Goal: Transaction & Acquisition: Purchase product/service

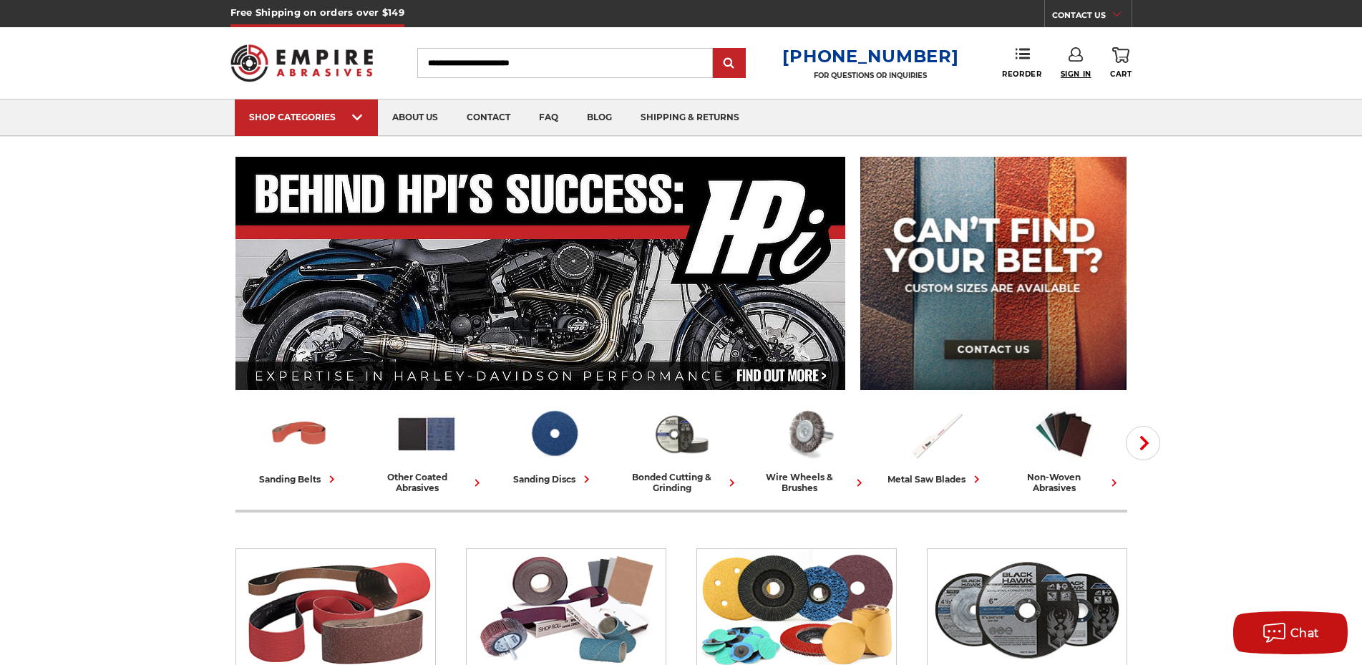
click at [1083, 70] on span "Sign In" at bounding box center [1076, 73] width 31 height 9
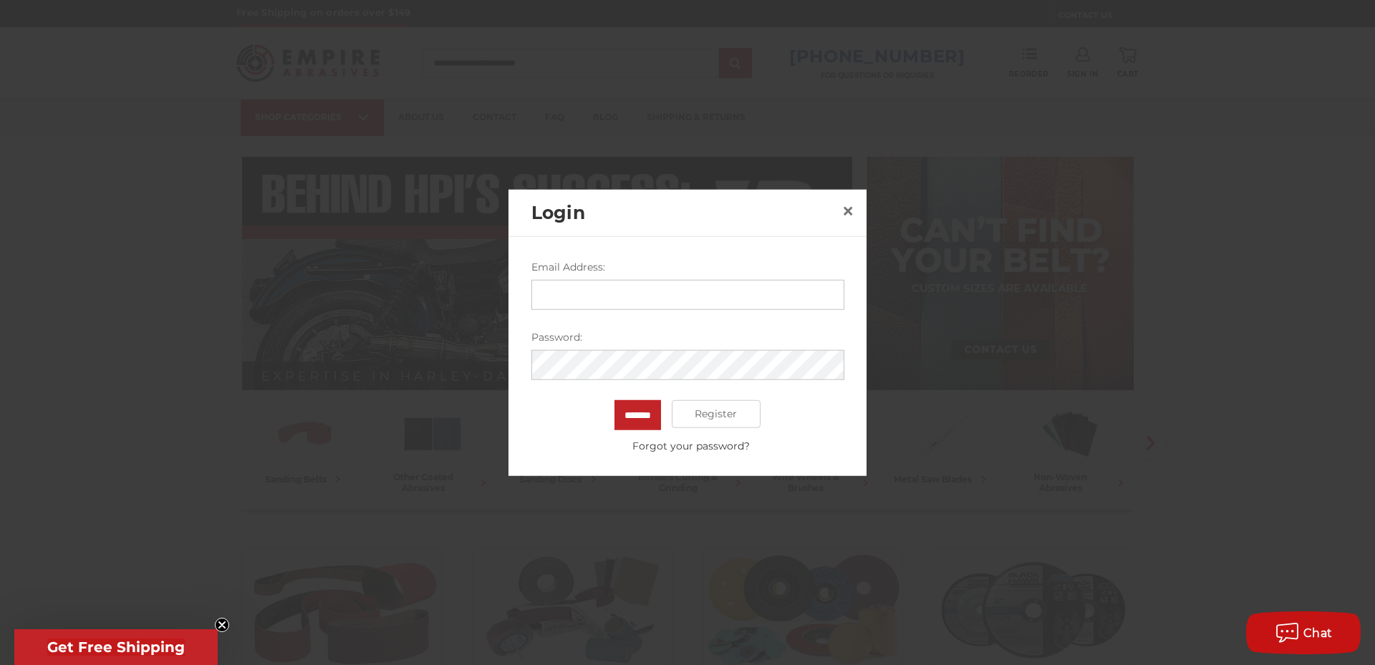
click at [587, 295] on input "Email Address:" at bounding box center [687, 294] width 313 height 30
type input "**********"
click at [614, 399] on input "*******" at bounding box center [637, 414] width 47 height 30
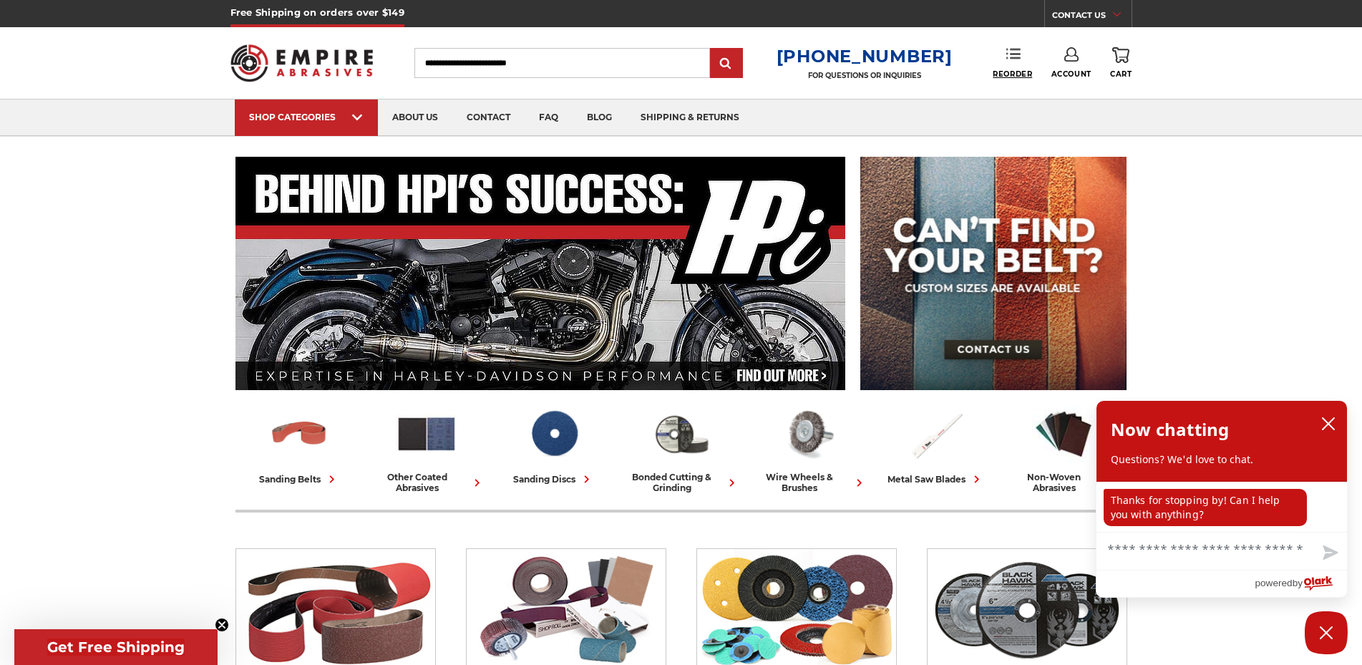
click at [1022, 72] on span "Reorder" at bounding box center [1012, 73] width 39 height 9
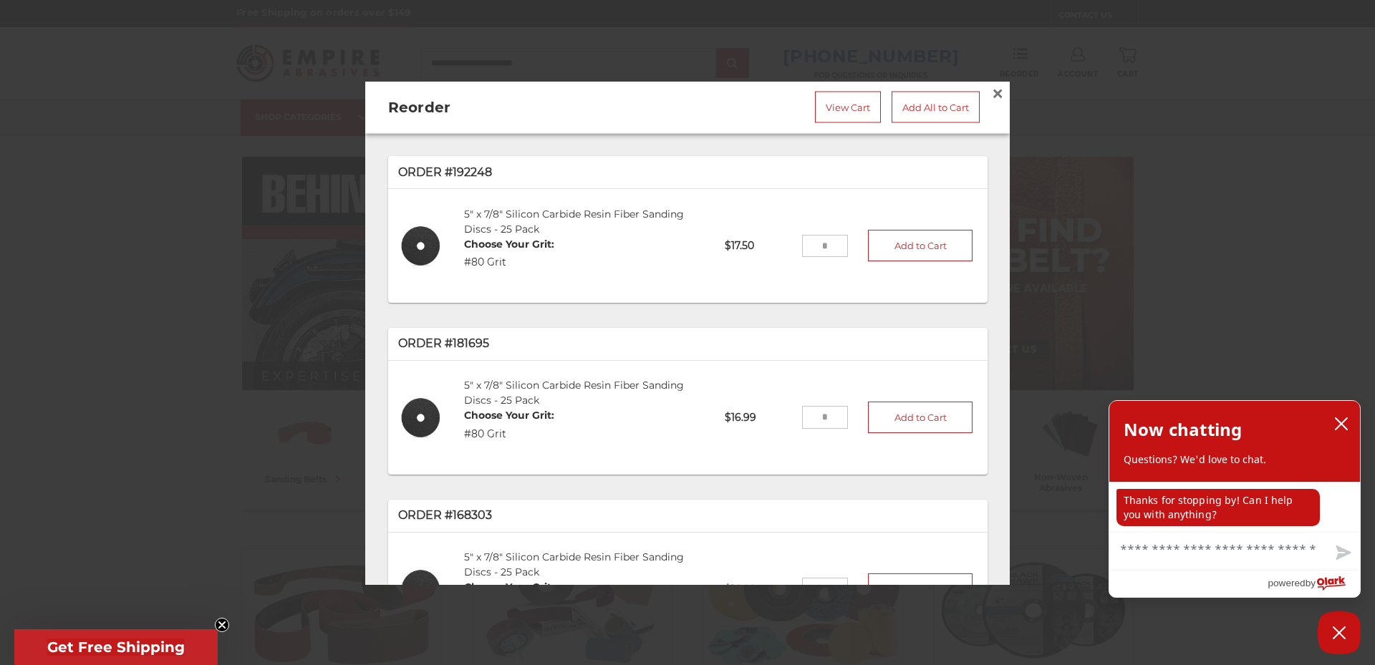
click at [812, 245] on input "tel" at bounding box center [825, 245] width 47 height 23
click at [818, 242] on input "tel" at bounding box center [825, 245] width 47 height 23
click at [533, 210] on link "5" x 7/8" Silicon Carbide Resin Fiber Sanding Discs - 25 Pack" at bounding box center [574, 221] width 220 height 28
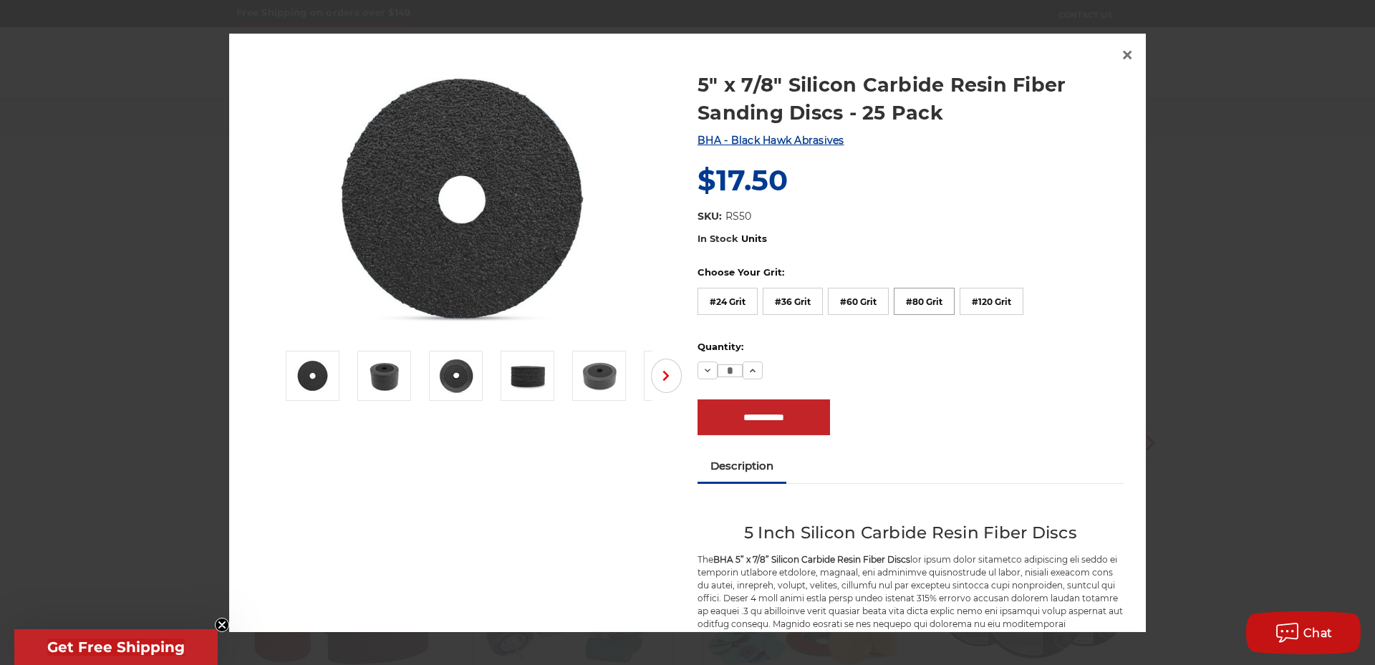
click at [929, 292] on label "#80 Grit" at bounding box center [923, 301] width 61 height 27
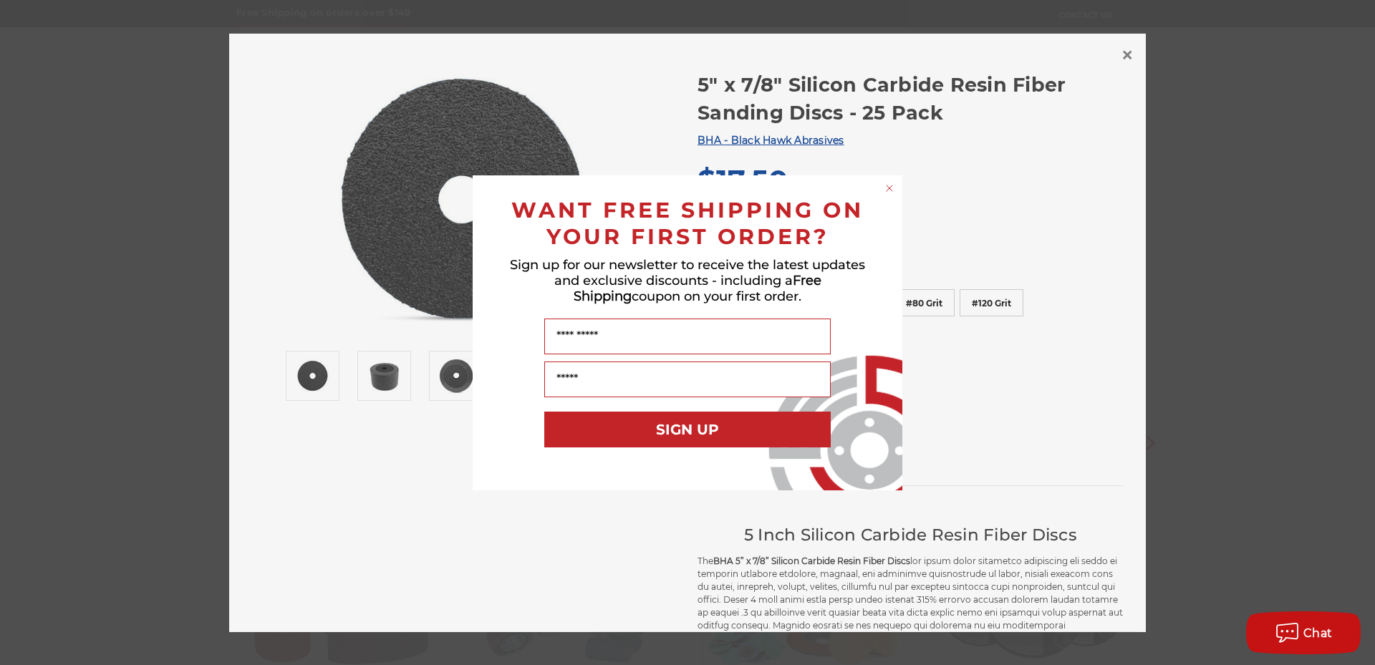
click at [882, 192] on icon "Close dialog" at bounding box center [889, 188] width 14 height 14
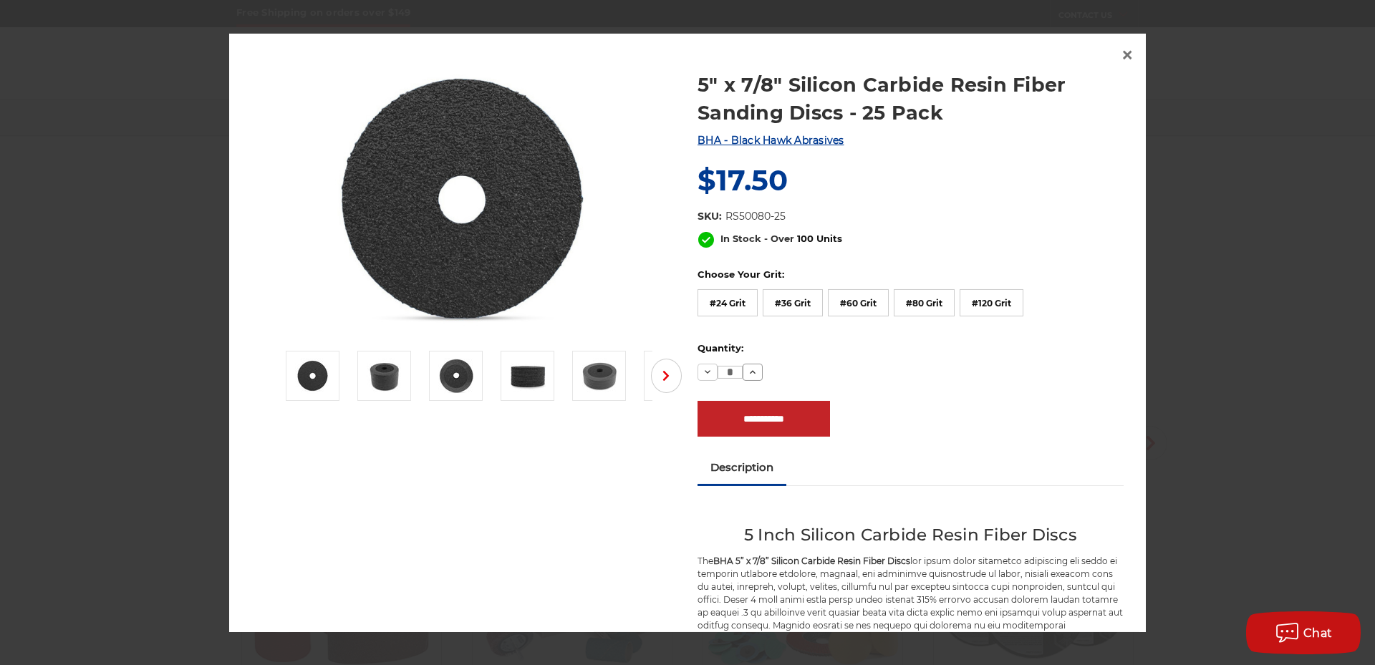
click at [747, 372] on icon at bounding box center [752, 372] width 11 height 11
drag, startPoint x: 748, startPoint y: 373, endPoint x: 780, endPoint y: 384, distance: 33.3
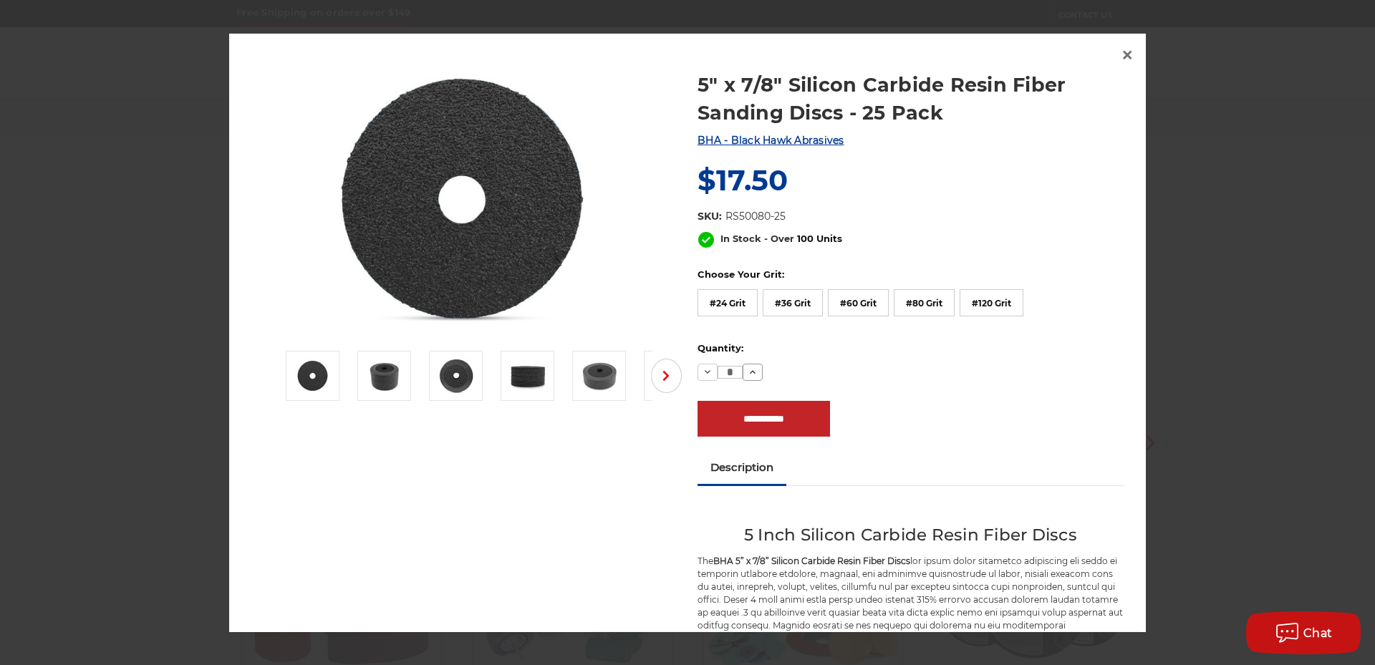
click at [752, 367] on button "Increase Quantity:" at bounding box center [752, 372] width 20 height 17
type input "*"
click at [775, 420] on input "**********" at bounding box center [763, 419] width 132 height 36
type input "**********"
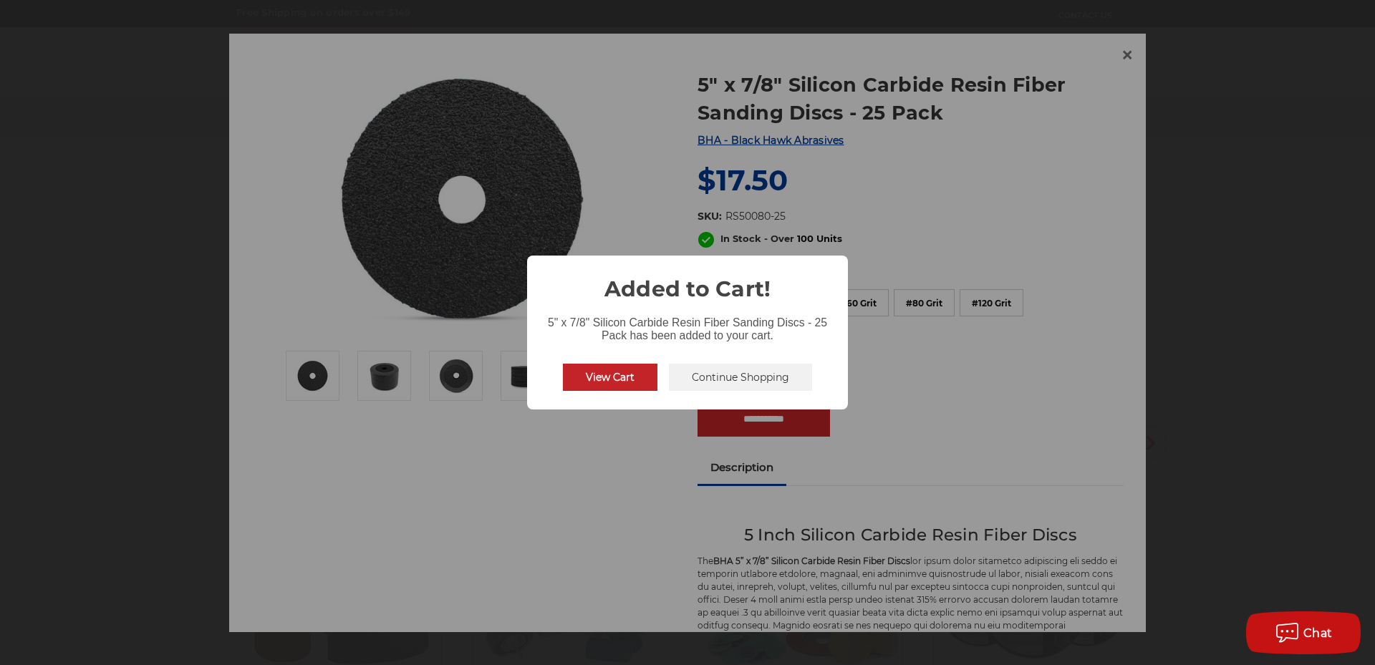
click at [614, 372] on button "View Cart" at bounding box center [610, 377] width 95 height 27
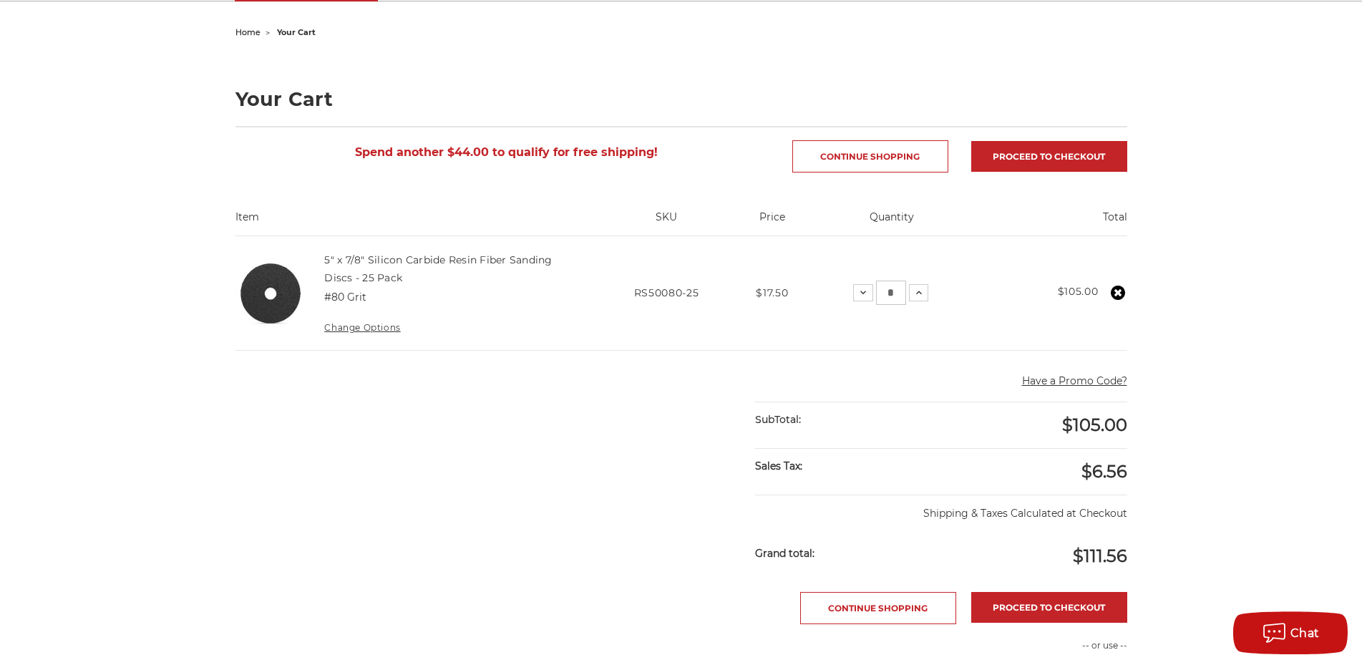
scroll to position [146, 0]
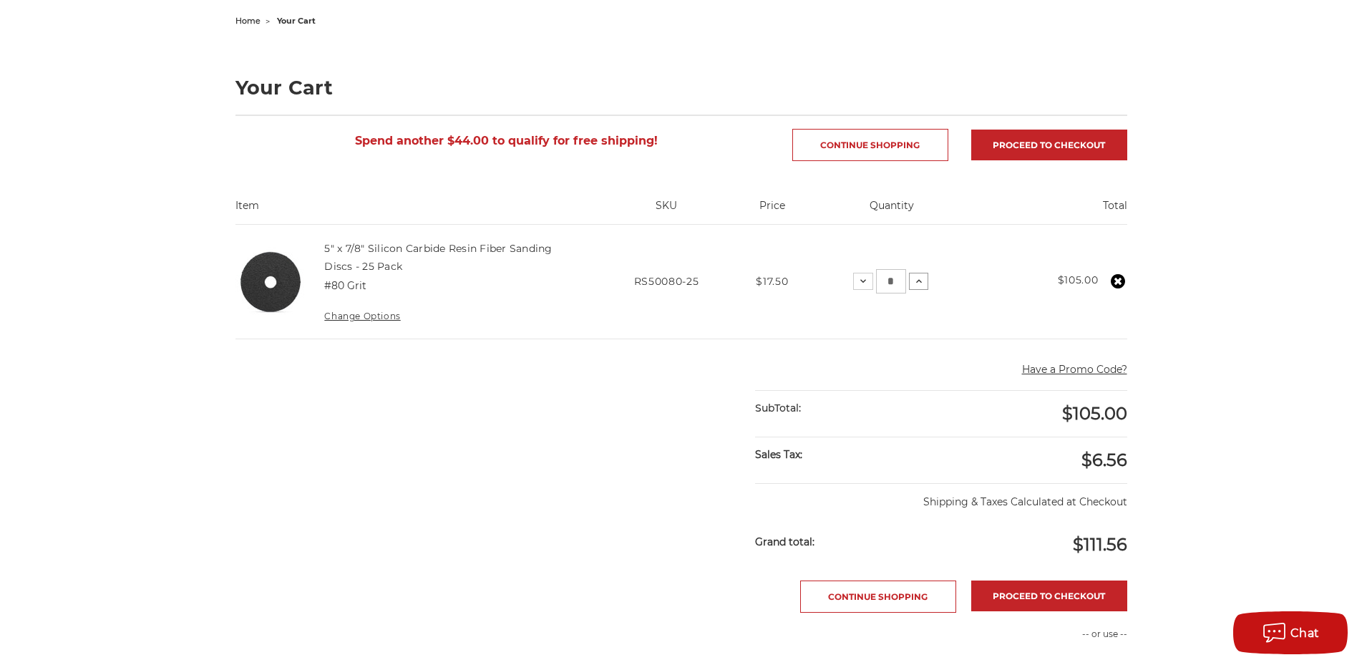
click at [925, 277] on icon at bounding box center [919, 281] width 11 height 11
click at [926, 280] on icon at bounding box center [920, 281] width 11 height 11
click at [924, 280] on icon at bounding box center [917, 281] width 11 height 11
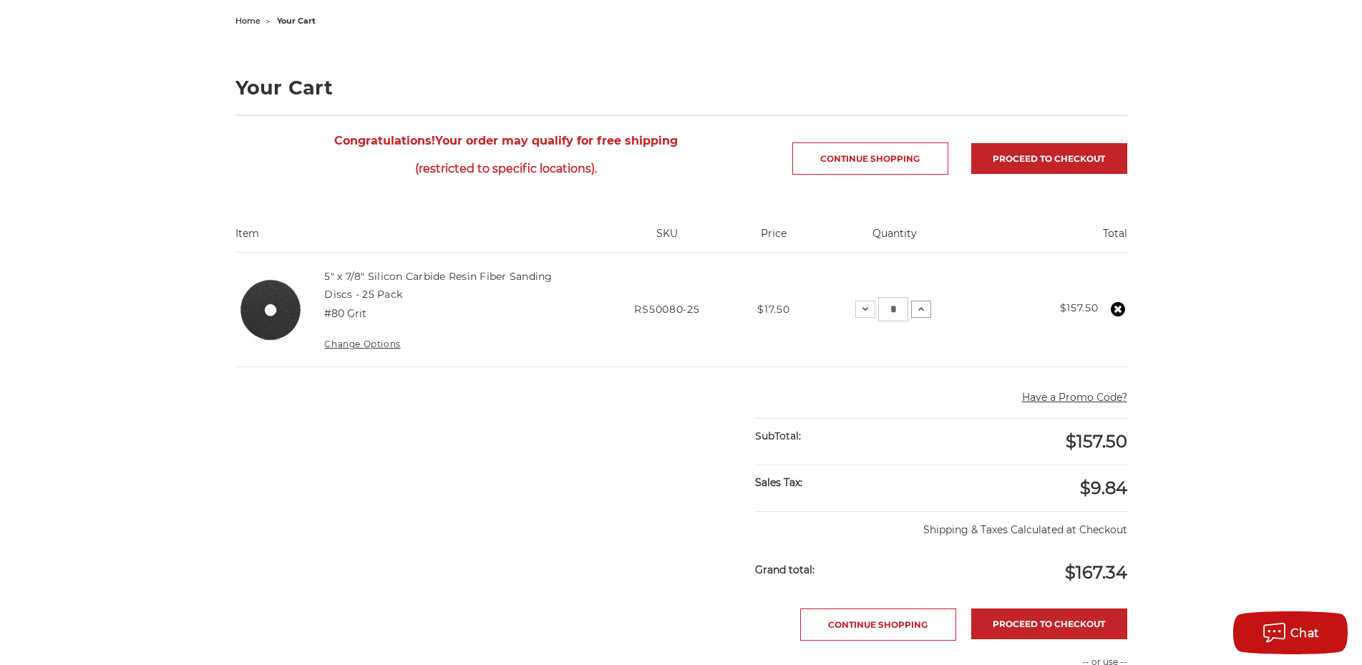
click at [927, 313] on icon at bounding box center [921, 309] width 11 height 11
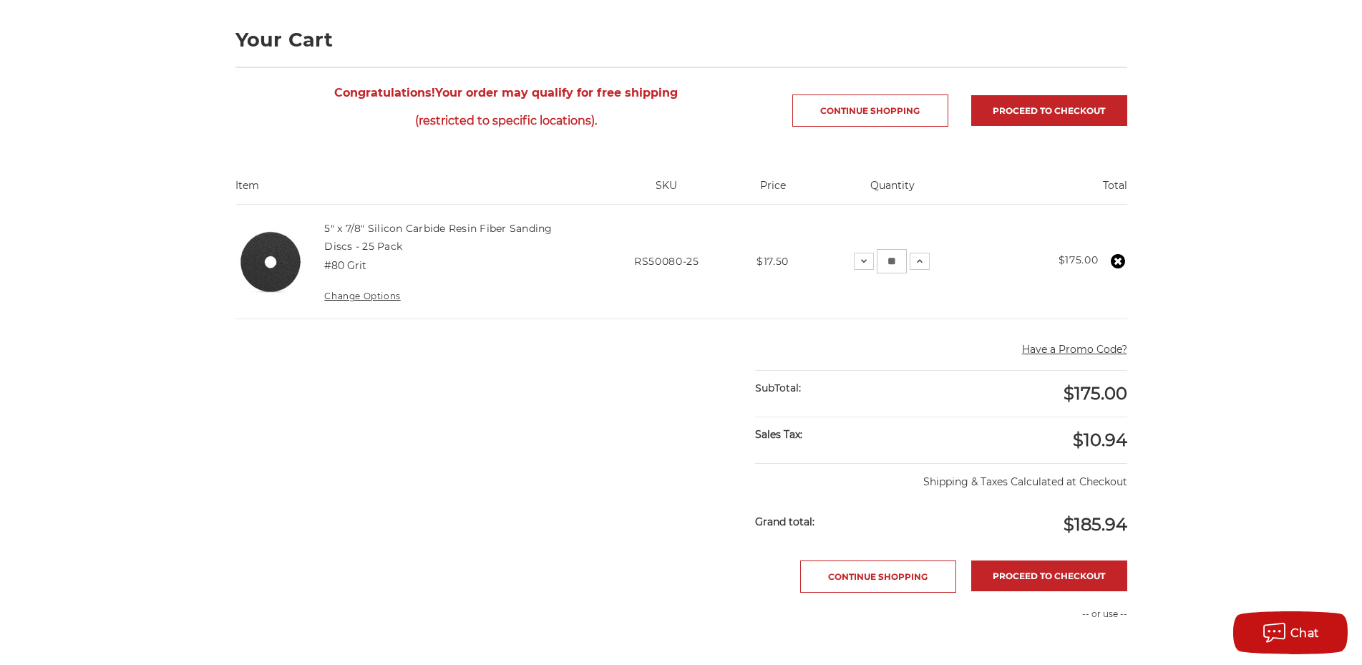
scroll to position [219, 0]
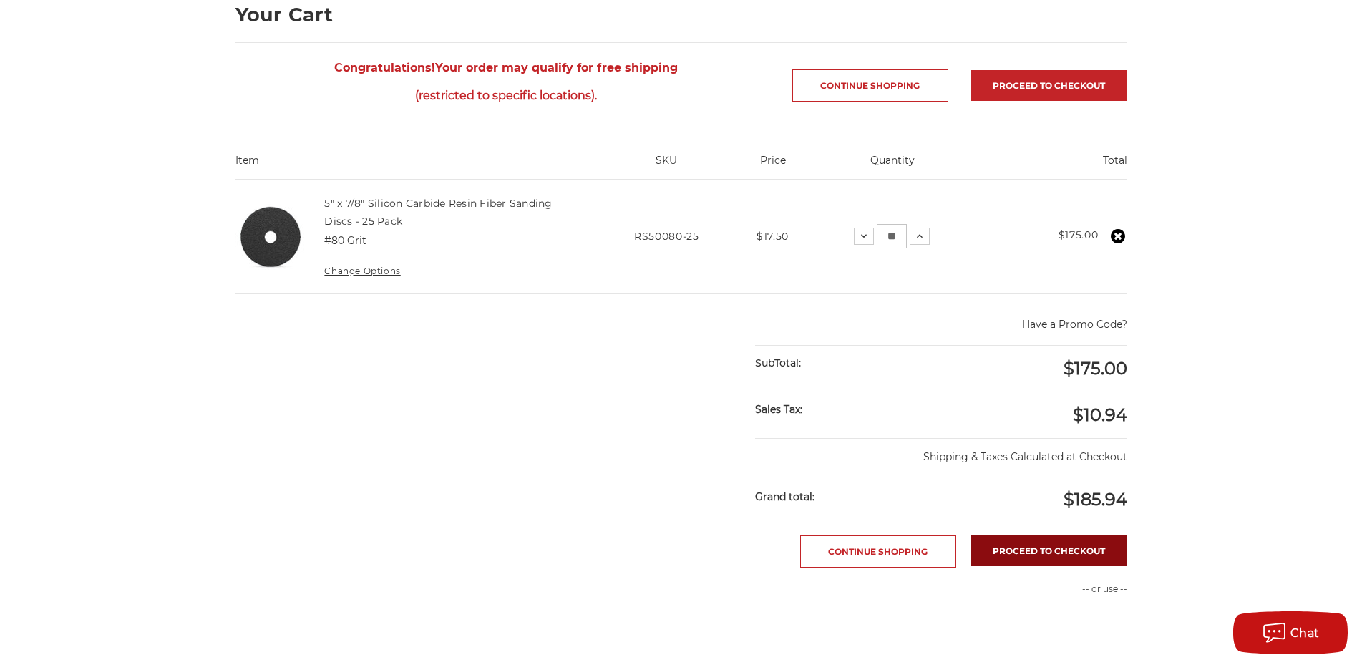
drag, startPoint x: 1046, startPoint y: 546, endPoint x: 823, endPoint y: 480, distance: 232.4
click at [1047, 546] on link "Proceed to checkout" at bounding box center [1050, 551] width 156 height 31
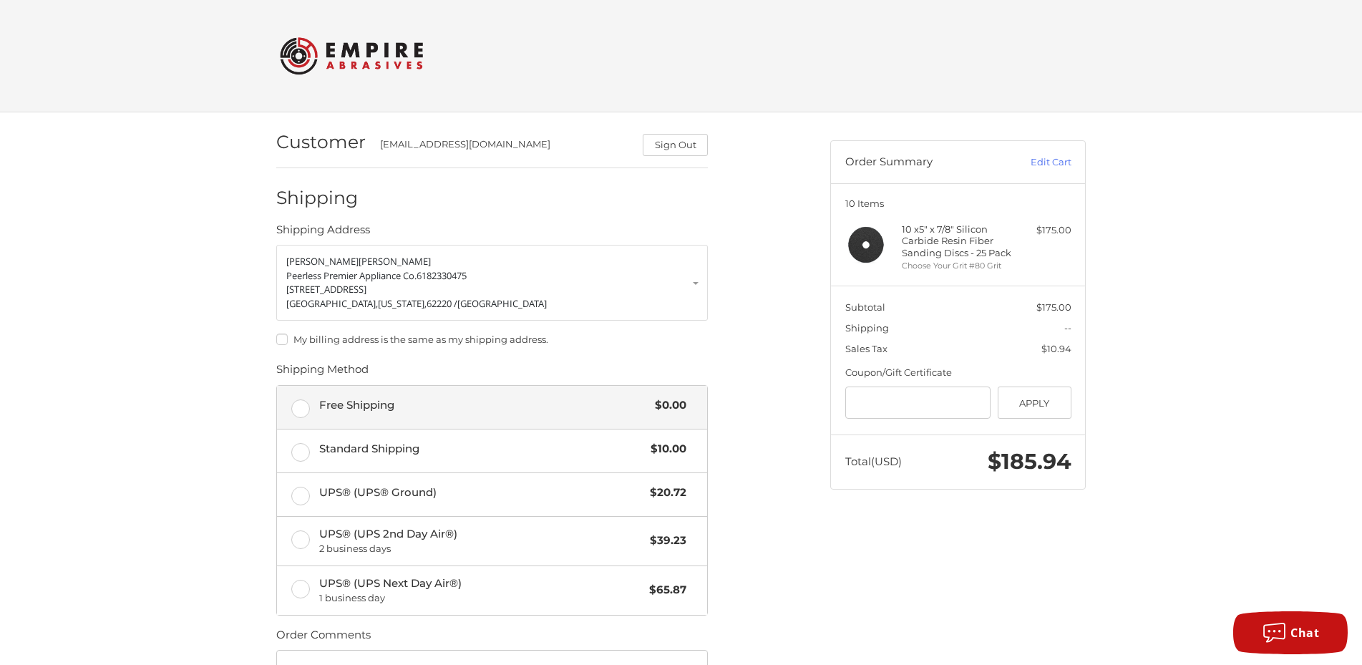
click at [324, 400] on span "Free Shipping" at bounding box center [483, 405] width 329 height 16
click at [280, 339] on label "My billing address is the same as my shipping address." at bounding box center [492, 339] width 432 height 11
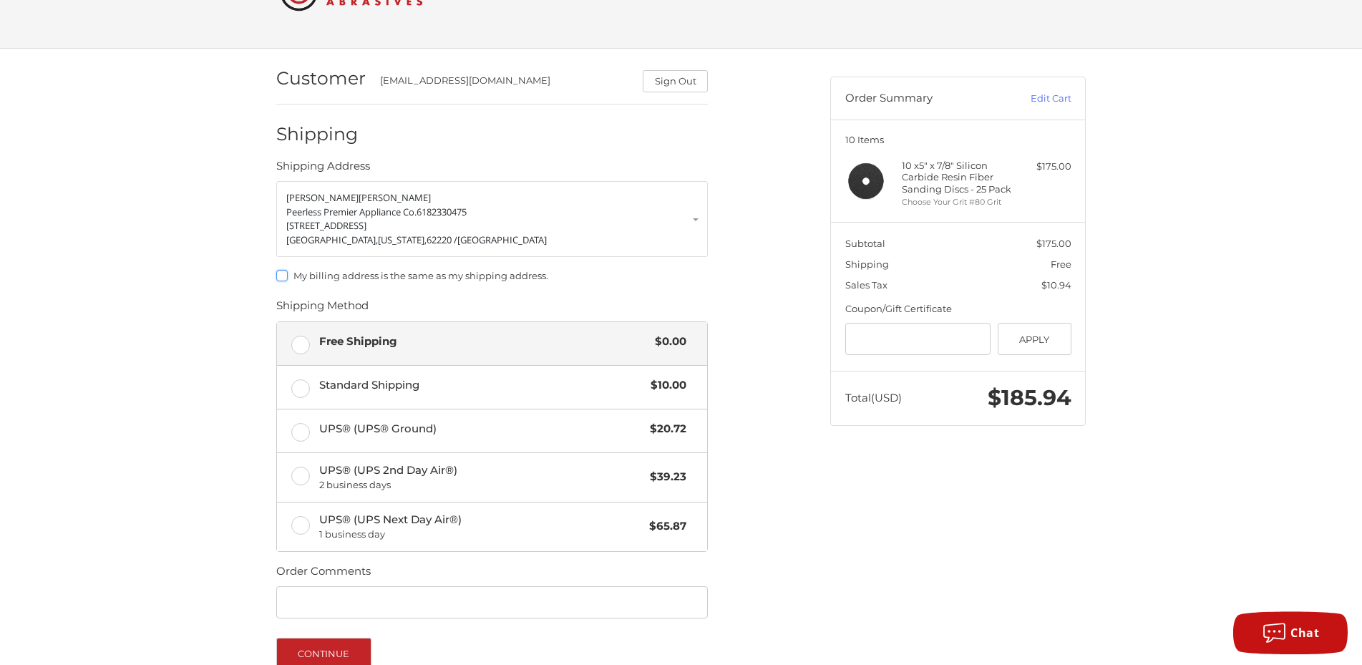
scroll to position [209, 0]
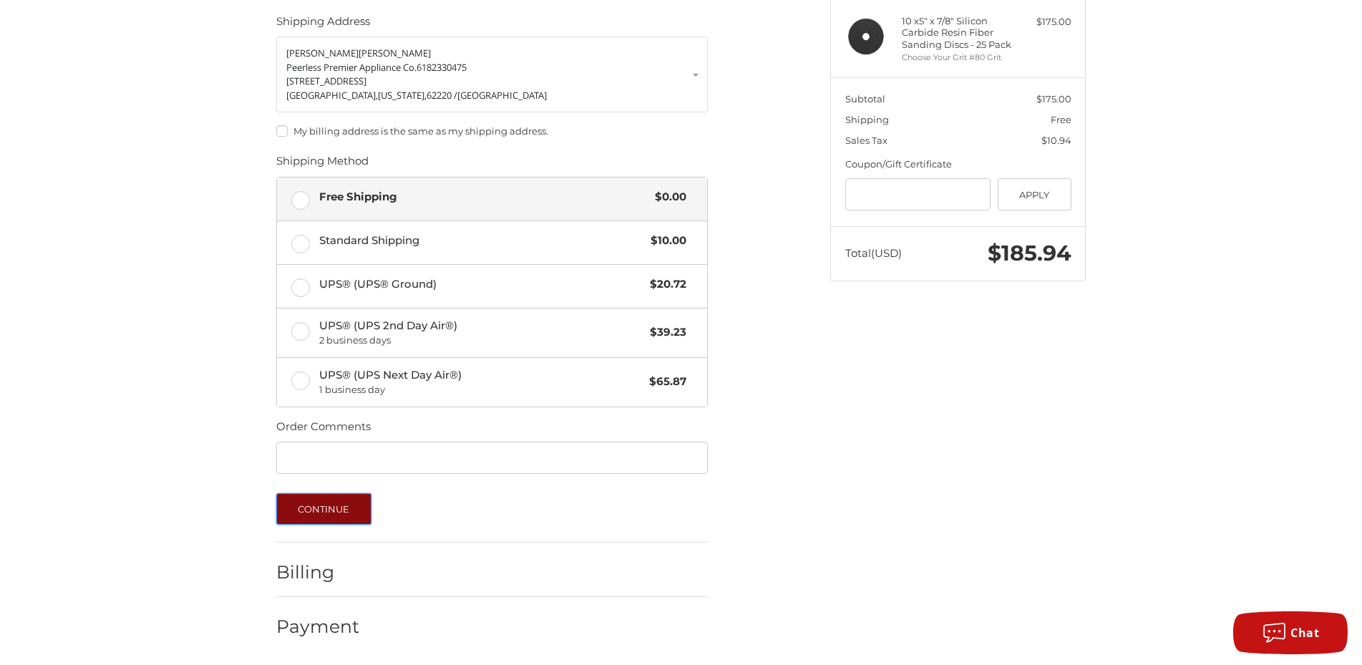
drag, startPoint x: 322, startPoint y: 503, endPoint x: 322, endPoint y: 480, distance: 22.9
click at [322, 501] on button "Continue" at bounding box center [323, 509] width 95 height 32
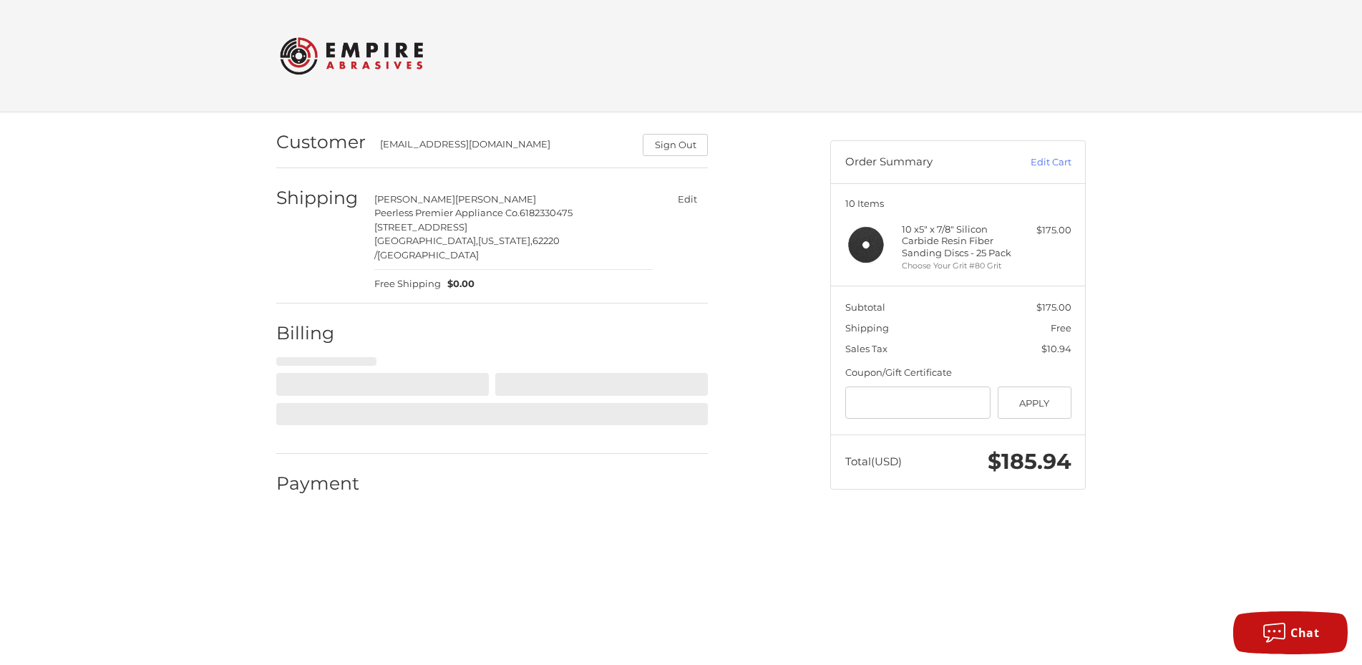
scroll to position [0, 0]
select select "**"
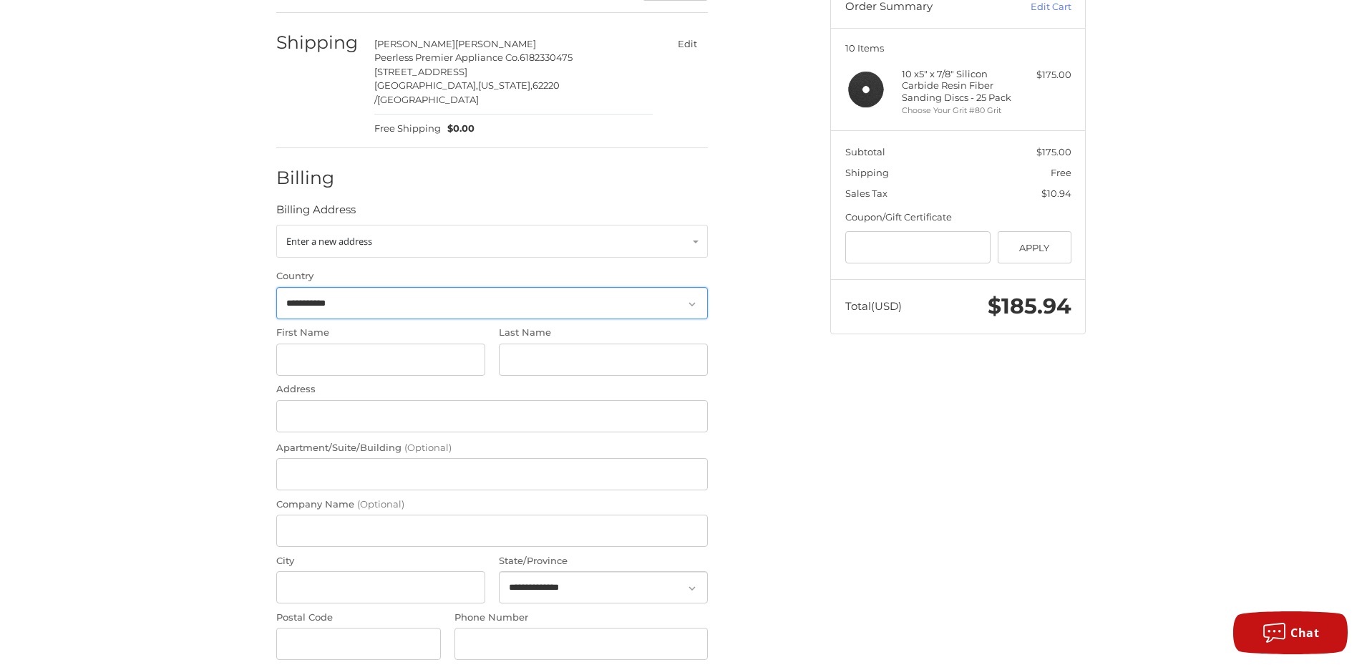
scroll to position [156, 0]
click at [684, 231] on link "Enter a new address" at bounding box center [492, 240] width 432 height 33
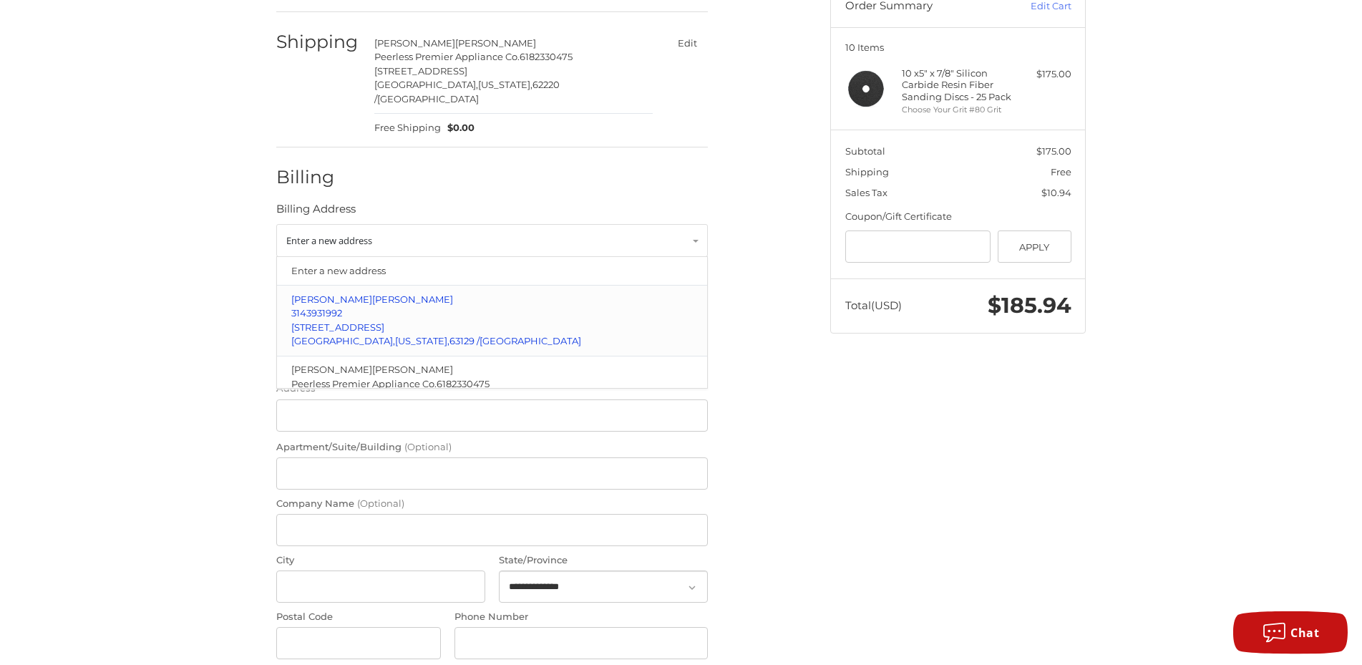
click at [390, 321] on p "4847 Daltrey Ct." at bounding box center [492, 328] width 402 height 14
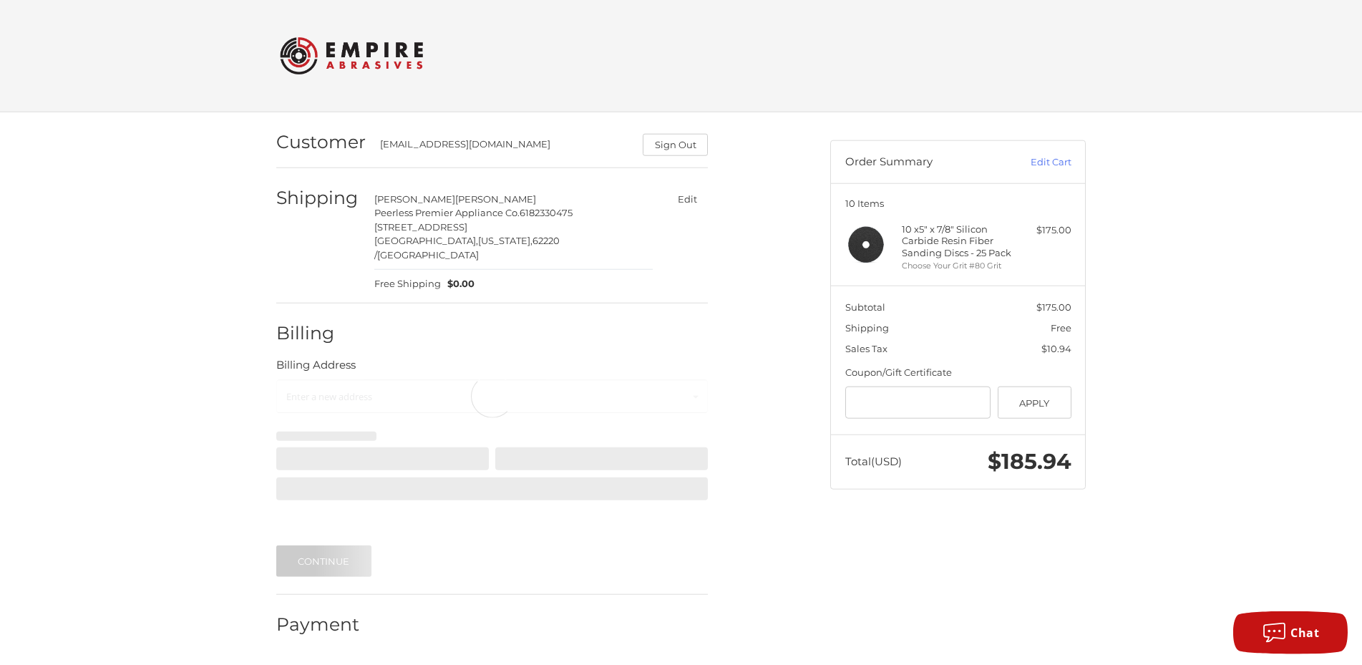
scroll to position [0, 0]
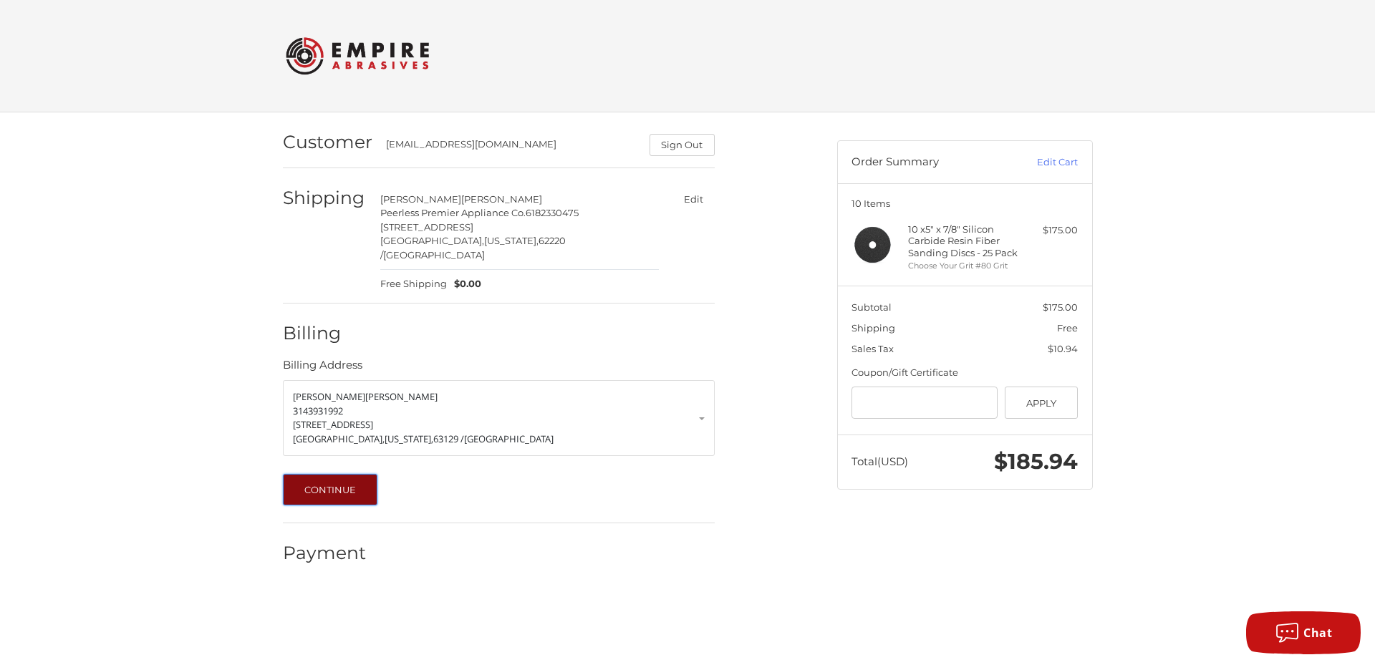
click at [344, 478] on button "Continue" at bounding box center [330, 490] width 95 height 32
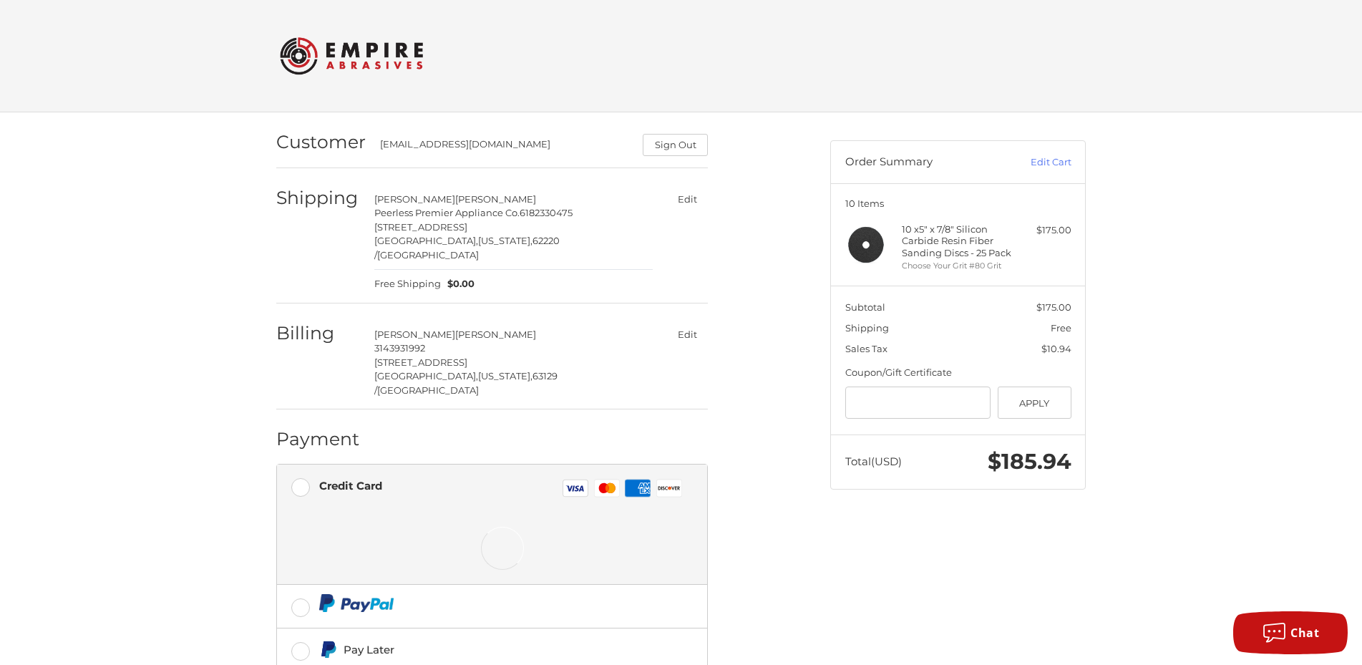
scroll to position [111, 0]
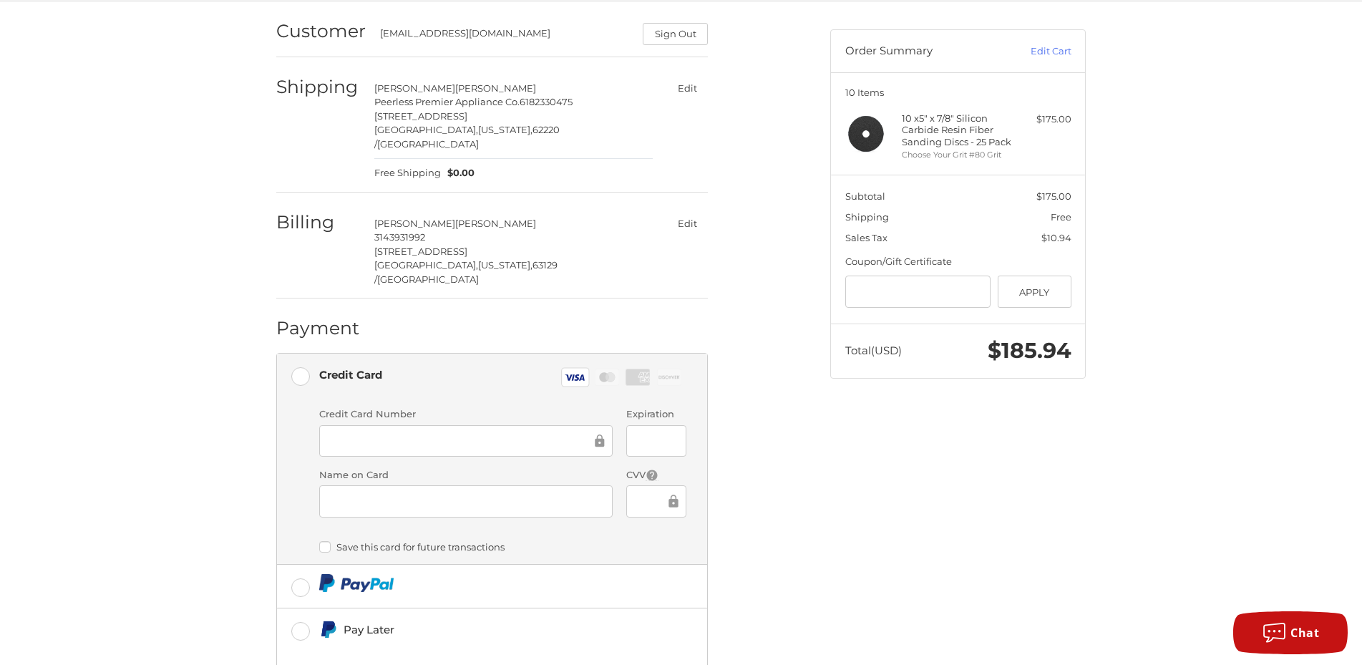
click at [207, 563] on div "Customer bvolansky@premierrange.com Sign Out Shipping Brian Volansky Peerless P…" at bounding box center [681, 403] width 1362 height 805
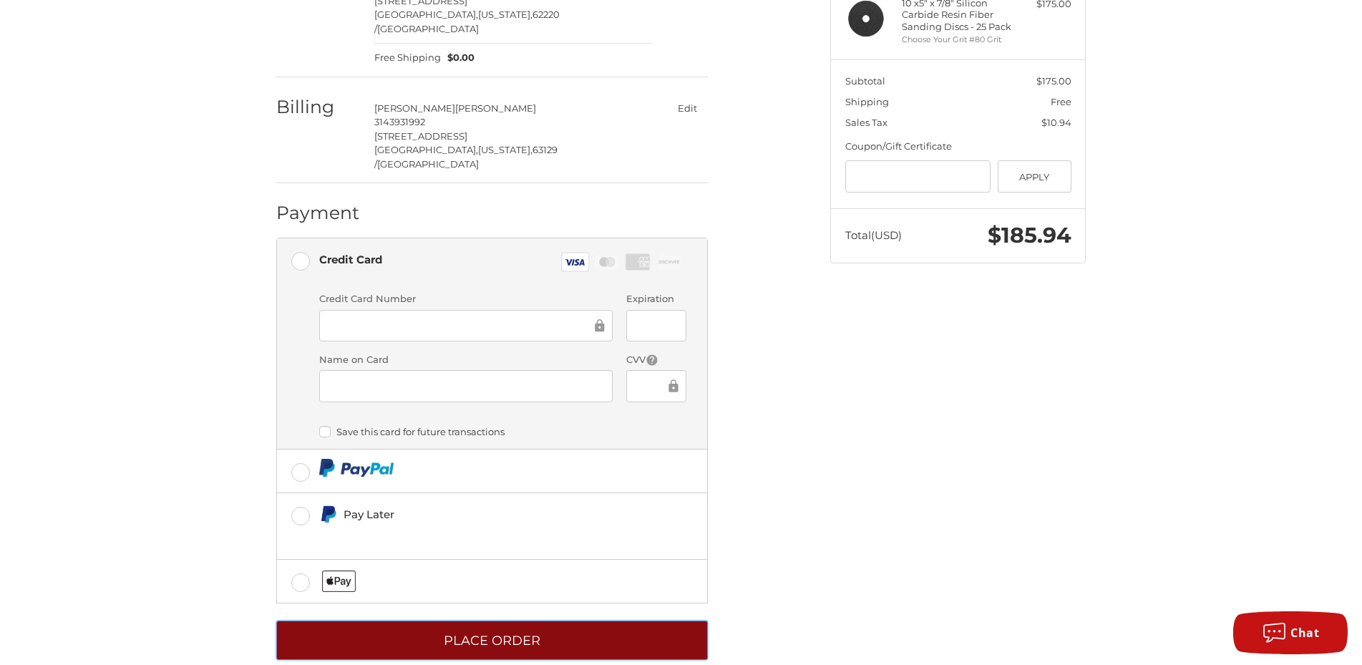
click at [432, 624] on button "Place Order" at bounding box center [492, 640] width 432 height 39
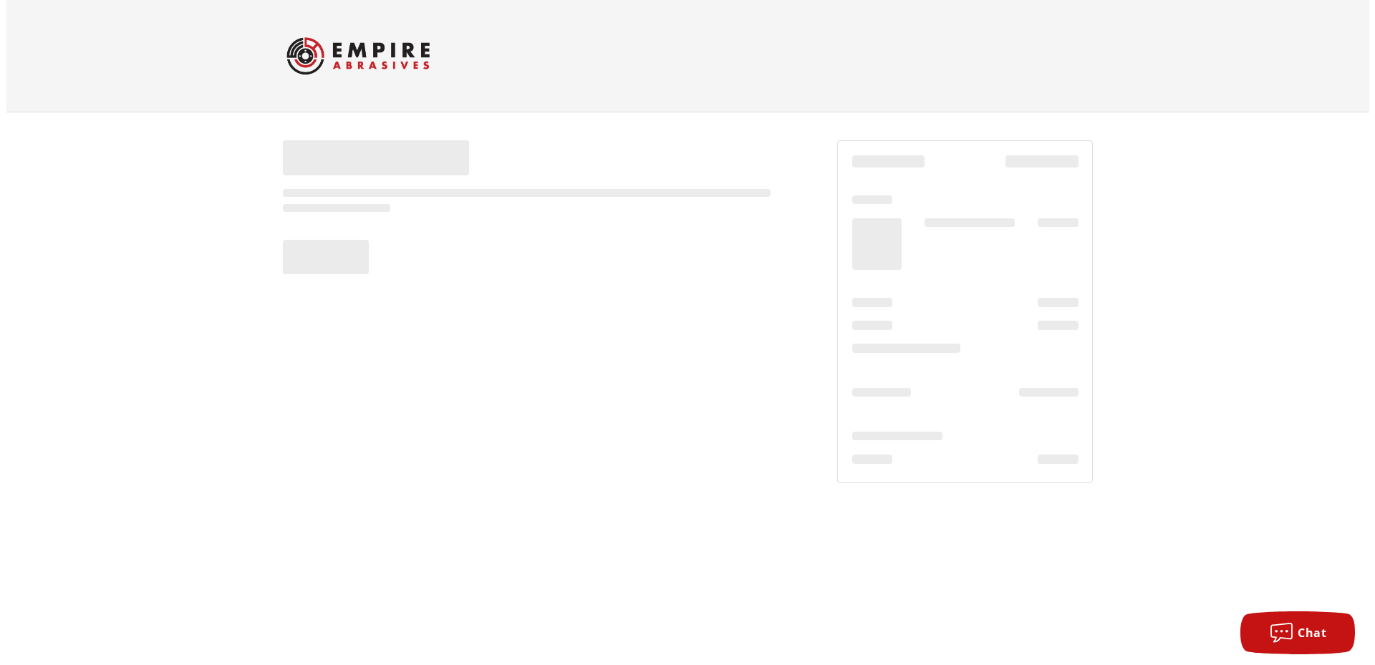
scroll to position [0, 0]
